Goal: Navigation & Orientation: Find specific page/section

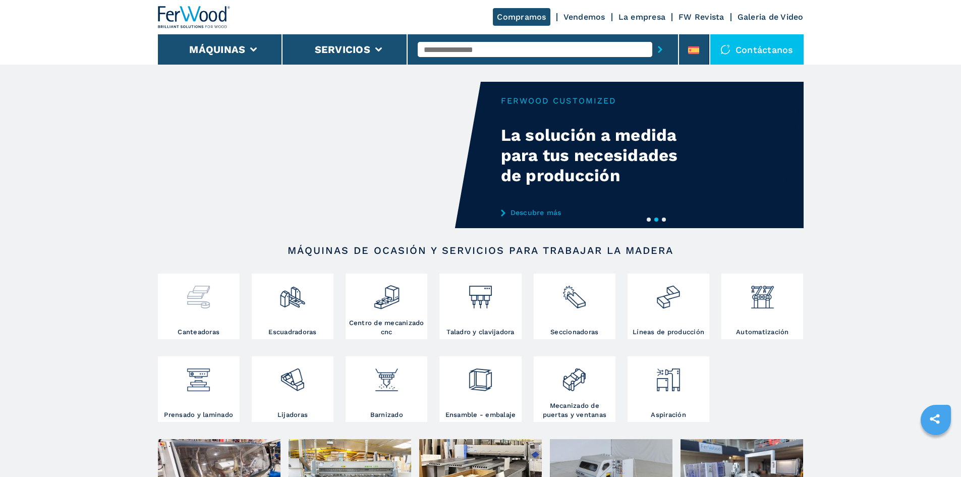
click at [205, 314] on div at bounding box center [198, 301] width 77 height 51
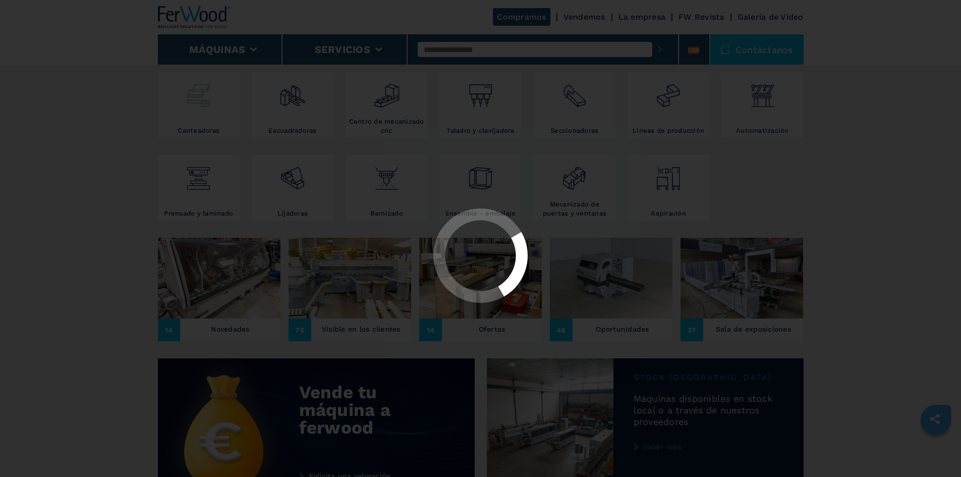
scroll to position [202, 0]
select select "**********"
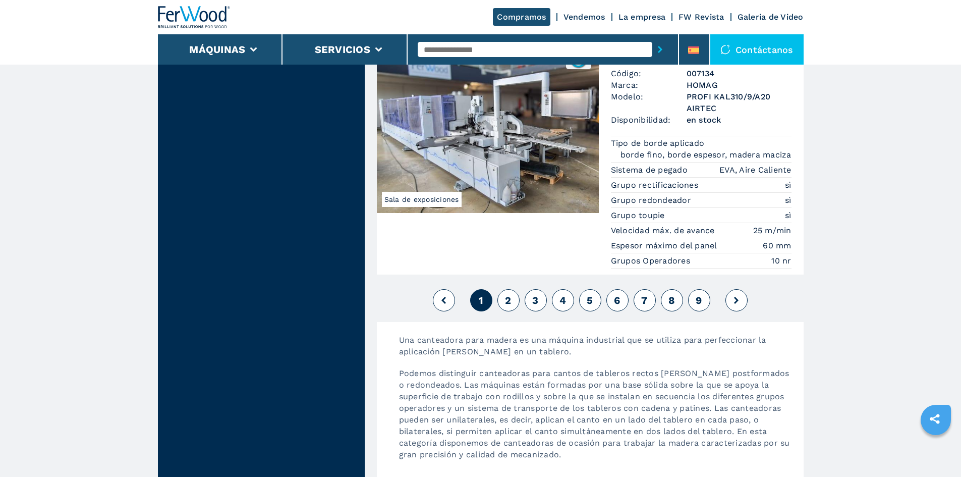
scroll to position [2472, 0]
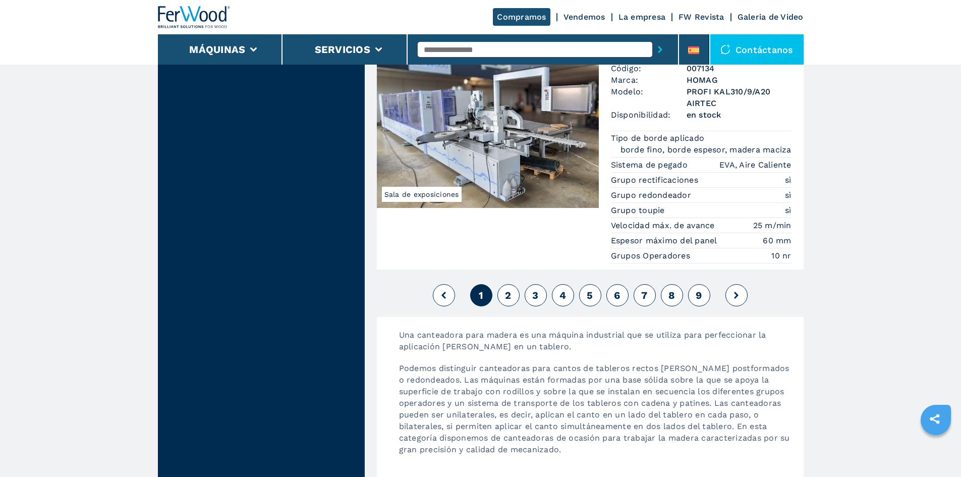
click at [507, 295] on span "2" at bounding box center [508, 295] width 6 height 12
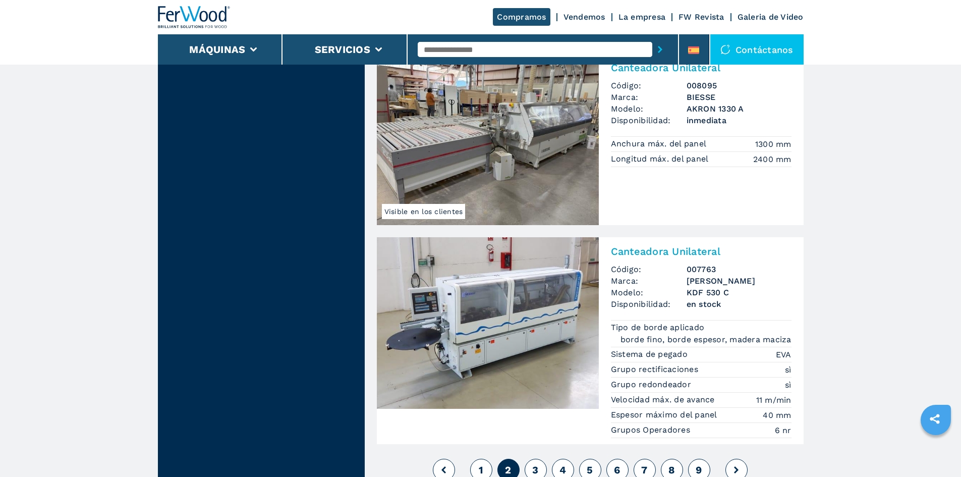
scroll to position [2619, 0]
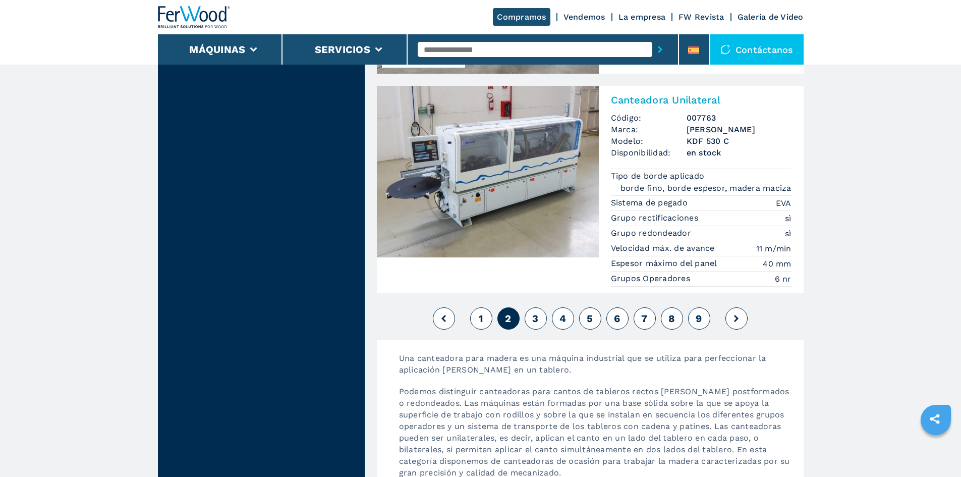
click at [535, 312] on span "3" at bounding box center [535, 318] width 6 height 12
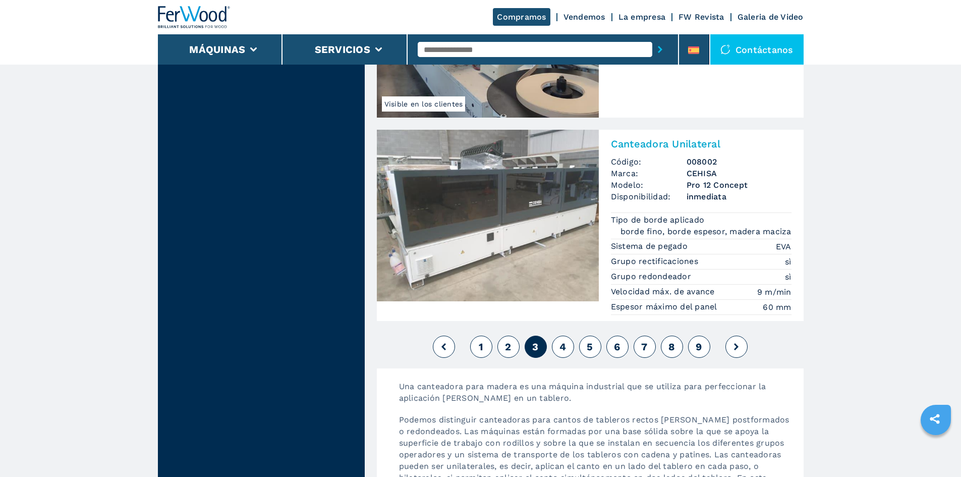
scroll to position [2658, 0]
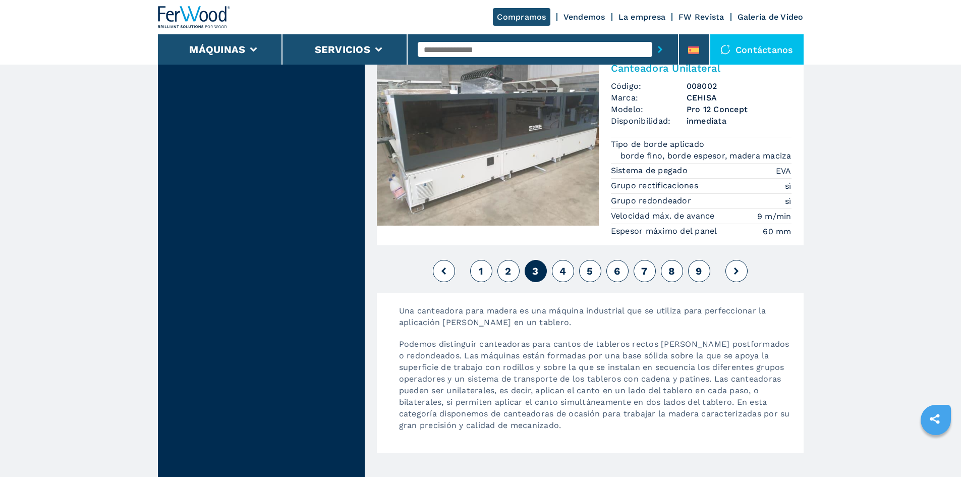
click at [559, 265] on span "4" at bounding box center [562, 271] width 7 height 12
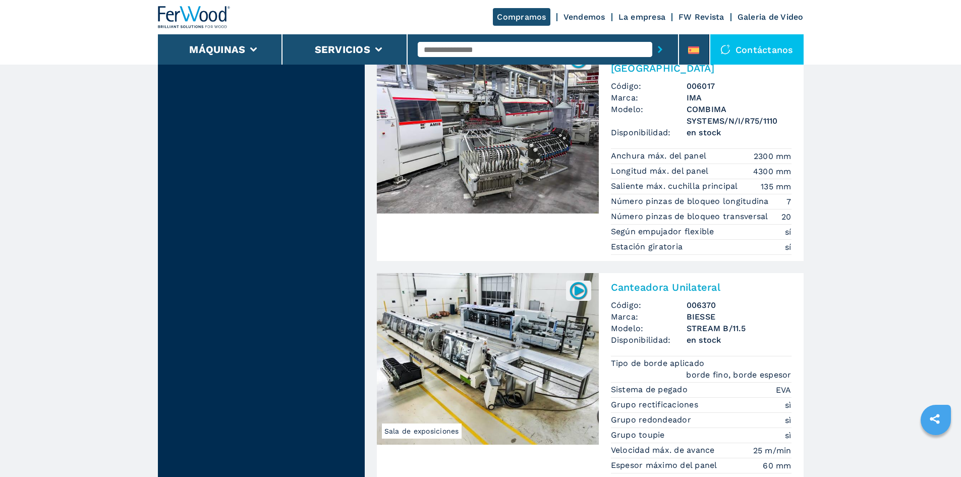
scroll to position [2708, 0]
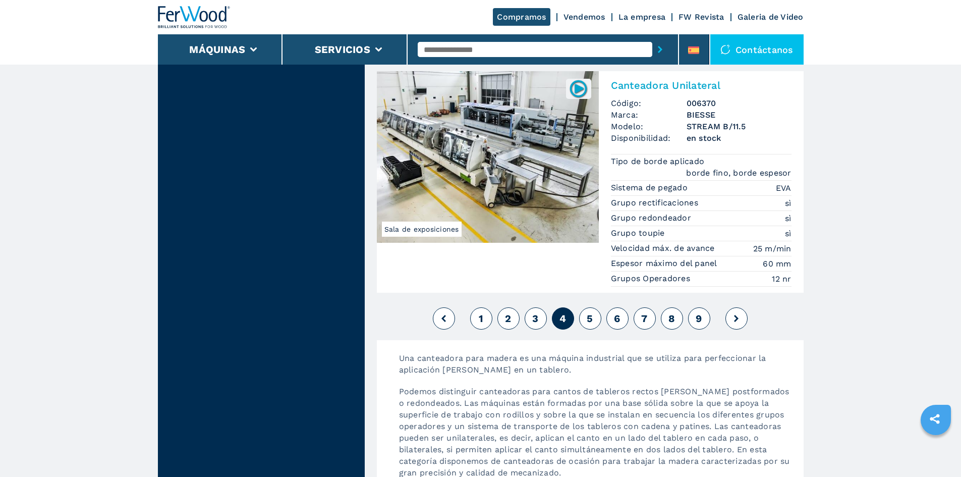
click at [593, 312] on span "5" at bounding box center [590, 318] width 6 height 12
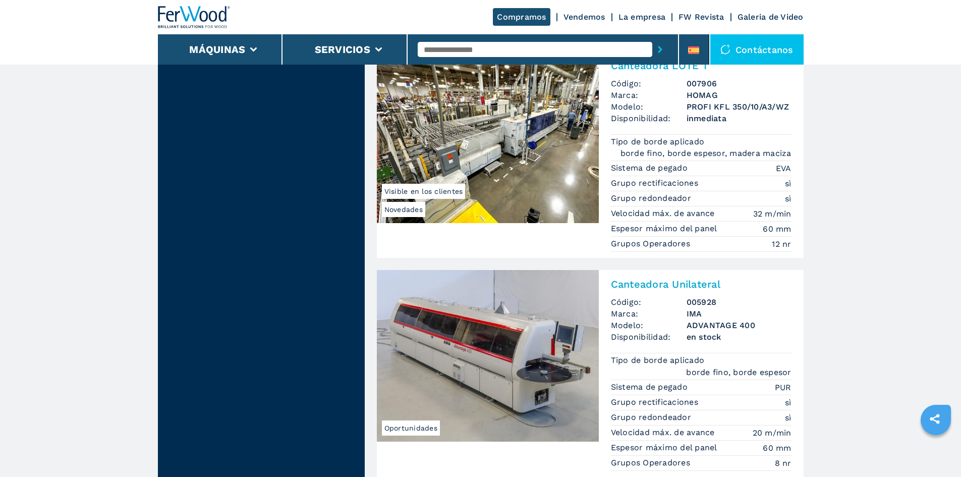
scroll to position [2169, 0]
